Goal: Transaction & Acquisition: Purchase product/service

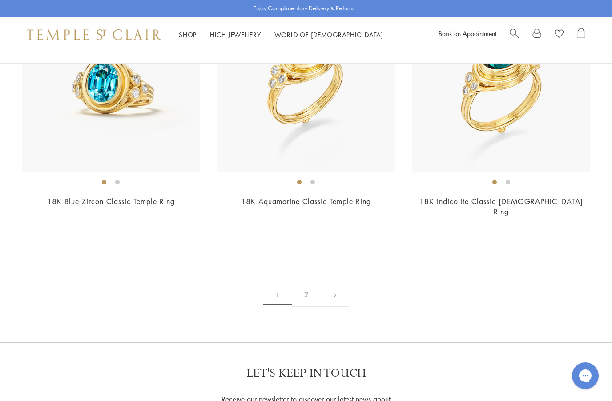
scroll to position [3925, 0]
click at [305, 283] on link "2" at bounding box center [306, 295] width 29 height 24
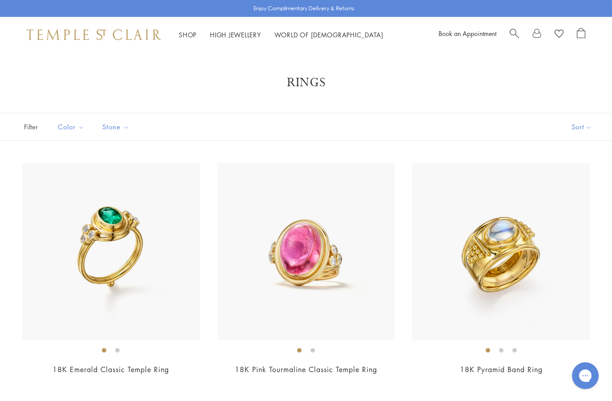
click at [569, 123] on button "Sort" at bounding box center [581, 126] width 60 height 27
click at [581, 128] on button "Sort" at bounding box center [581, 126] width 60 height 27
click at [576, 213] on button "Price, high to low" at bounding box center [566, 211] width 90 height 22
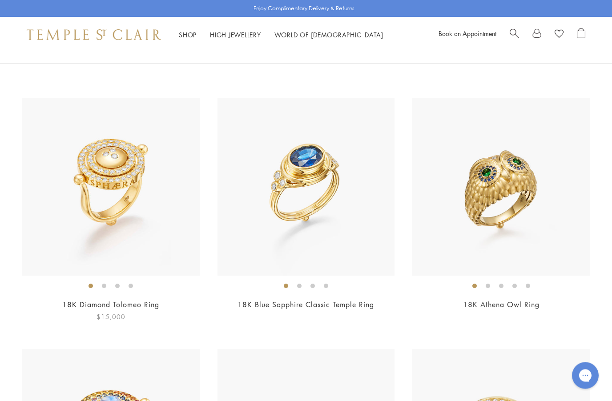
scroll to position [566, 0]
click at [88, 301] on link "18K Diamond Tolomeo Ring" at bounding box center [110, 305] width 97 height 10
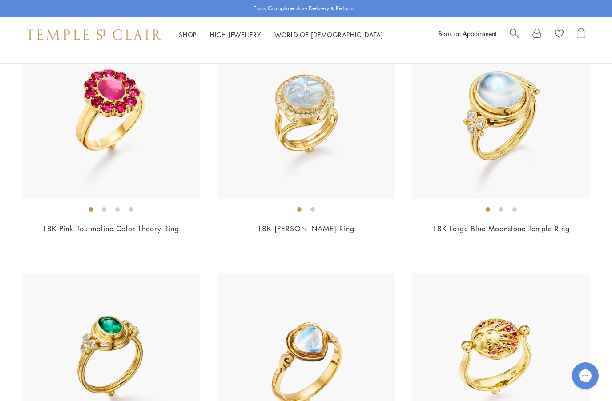
scroll to position [1130, 0]
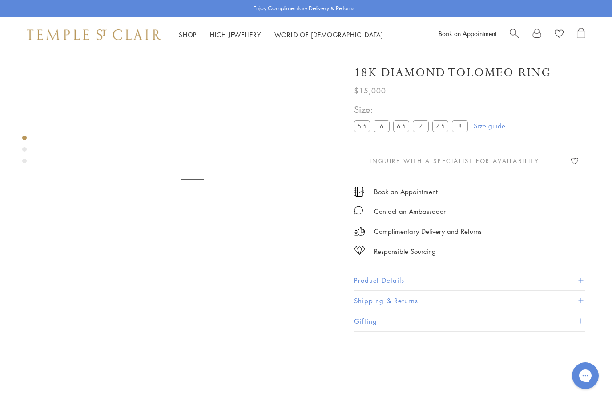
scroll to position [52, 0]
